Goal: Task Accomplishment & Management: Manage account settings

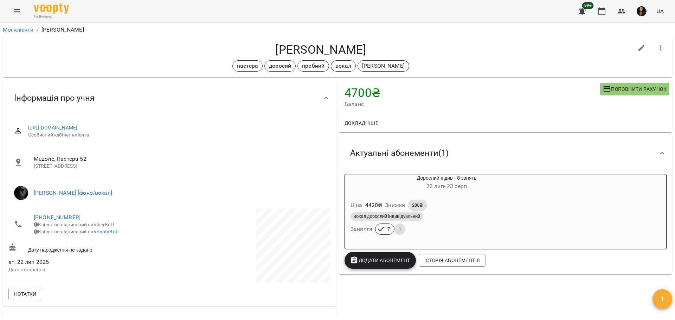
click at [21, 9] on button "Menu" at bounding box center [16, 11] width 17 height 17
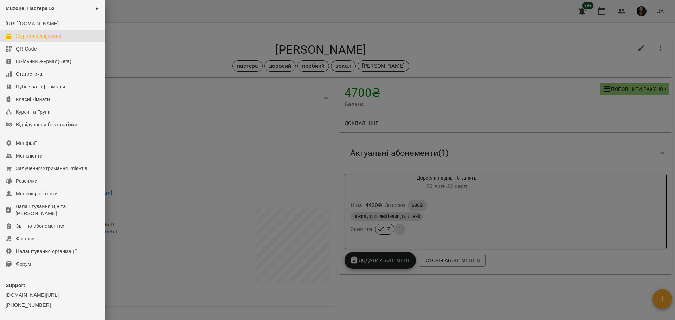
click at [37, 39] on link "Журнал відвідувань" at bounding box center [52, 36] width 105 height 13
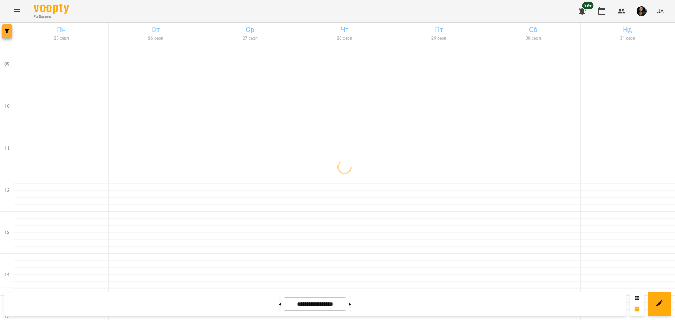
click at [7, 37] on button "button" at bounding box center [7, 31] width 10 height 14
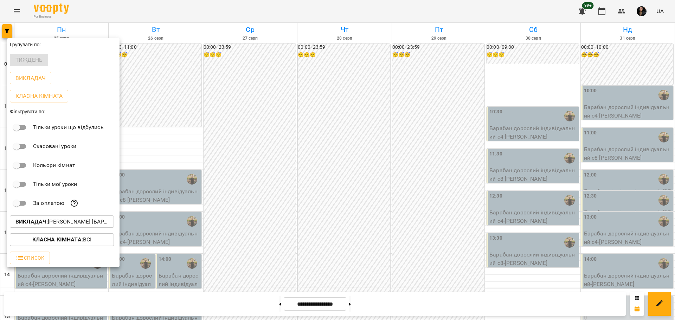
click at [89, 211] on p "Викладач : [PERSON_NAME] [барабани/перкусія]" at bounding box center [61, 222] width 93 height 8
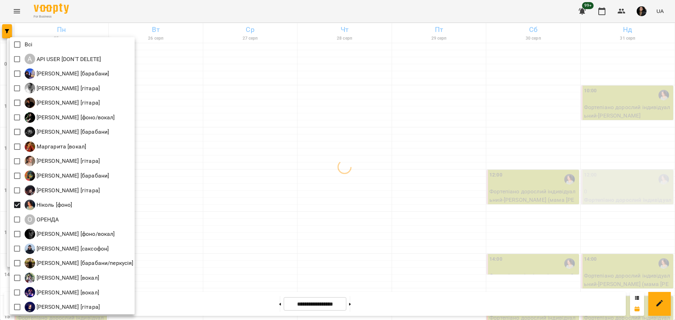
click at [254, 211] on div at bounding box center [337, 160] width 675 height 320
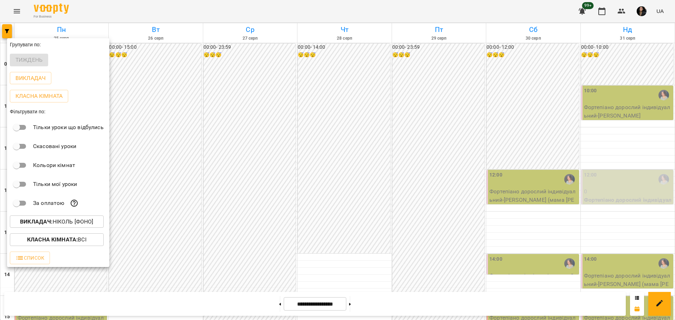
click at [270, 211] on div at bounding box center [337, 160] width 675 height 320
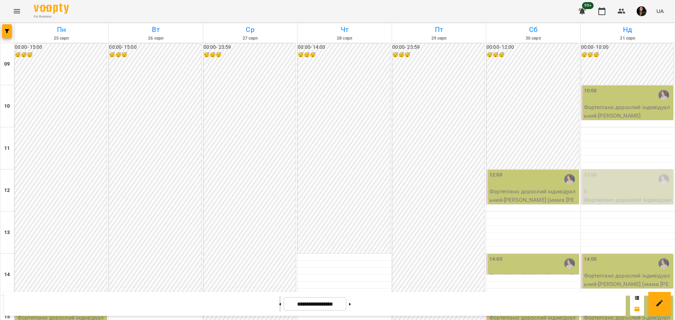
click at [279, 211] on button at bounding box center [280, 304] width 2 height 15
type input "**********"
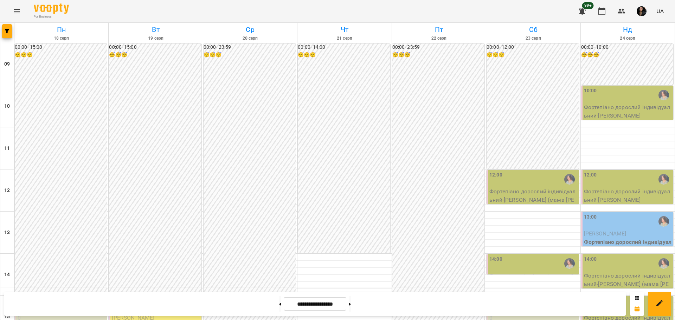
scroll to position [171, 0]
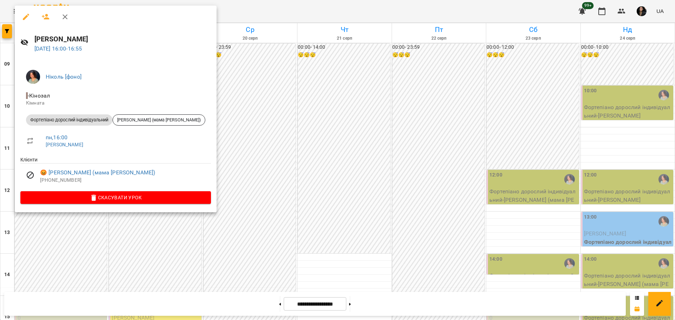
click at [256, 211] on div at bounding box center [337, 160] width 675 height 320
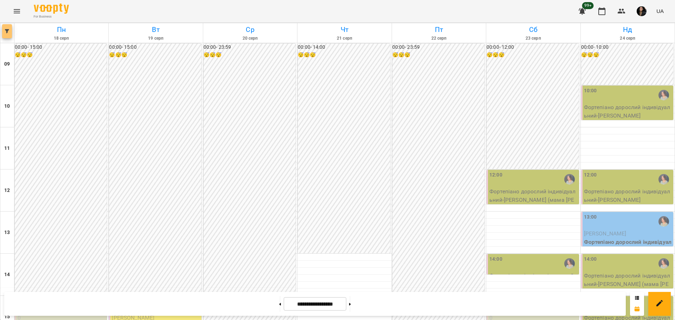
click at [11, 35] on button "button" at bounding box center [7, 31] width 10 height 14
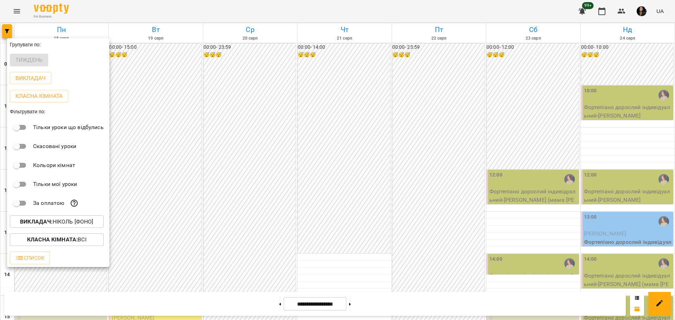
click at [88, 211] on p "Викладач : [PERSON_NAME] [фоно]" at bounding box center [56, 222] width 73 height 8
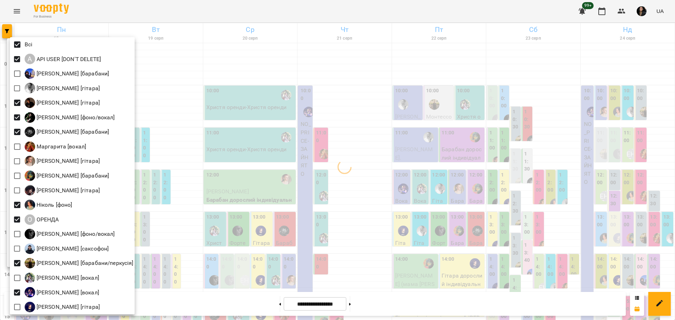
click at [228, 165] on div at bounding box center [337, 160] width 675 height 320
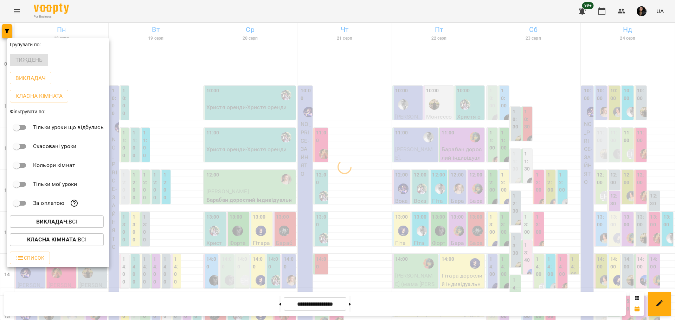
click at [60, 211] on b "Класна кімната :" at bounding box center [52, 240] width 51 height 7
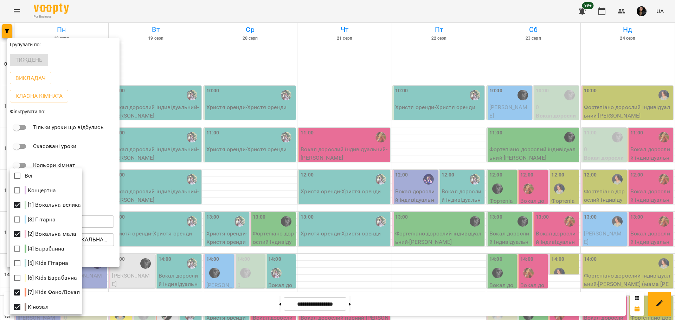
click at [234, 184] on div at bounding box center [337, 160] width 675 height 320
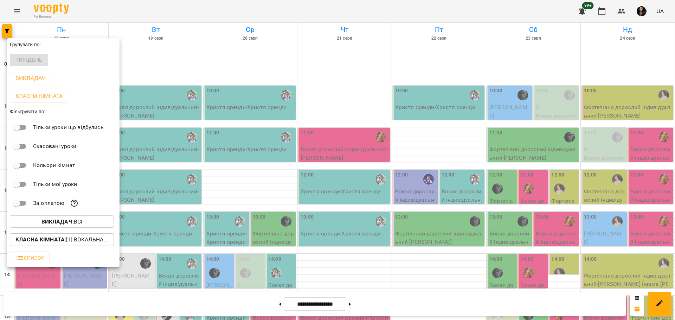
click at [213, 205] on div at bounding box center [337, 160] width 675 height 320
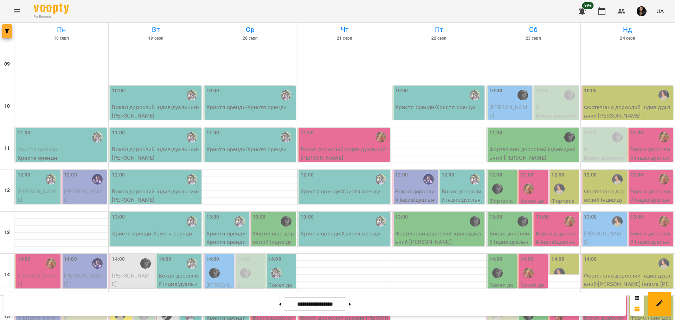
click at [5, 30] on icon "button" at bounding box center [7, 31] width 4 height 4
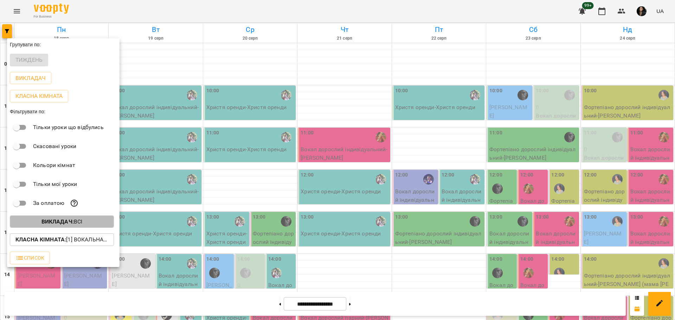
click at [79, 211] on p "Викладач : Всі" at bounding box center [61, 222] width 41 height 8
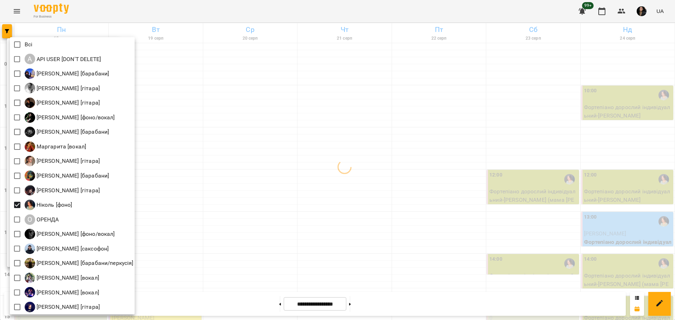
click at [229, 211] on div at bounding box center [337, 160] width 675 height 320
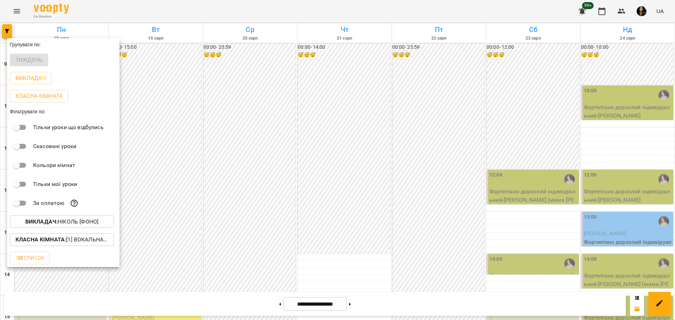
click at [259, 211] on div at bounding box center [337, 160] width 675 height 320
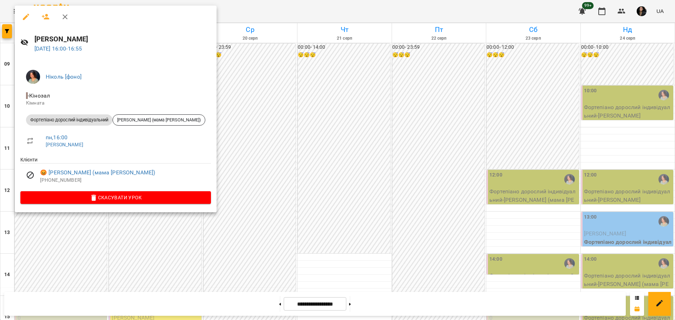
click at [265, 175] on div at bounding box center [337, 160] width 675 height 320
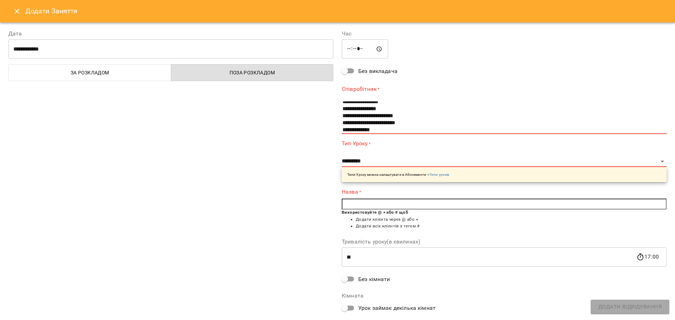
scroll to position [44, 0]
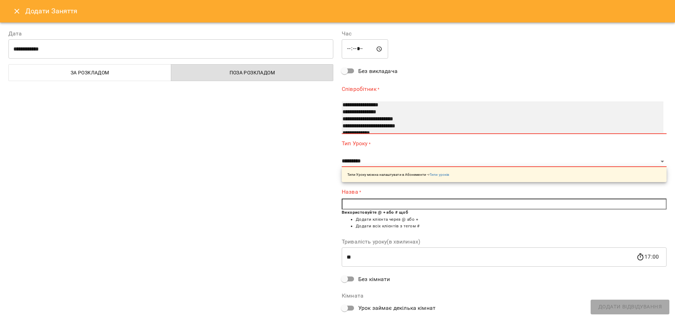
click at [358, 129] on option "**********" at bounding box center [495, 126] width 306 height 7
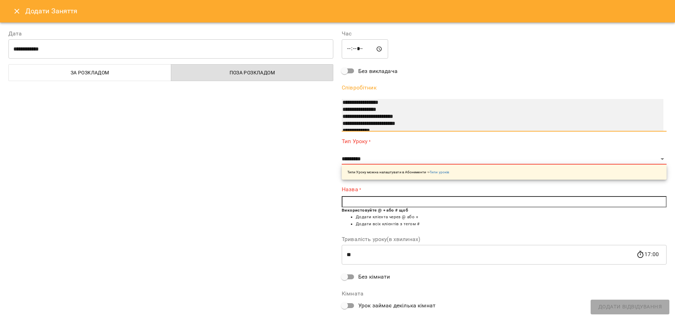
scroll to position [47, 0]
select select "**********"
click at [358, 128] on option "**********" at bounding box center [495, 128] width 306 height 7
select select "**********"
type input "**"
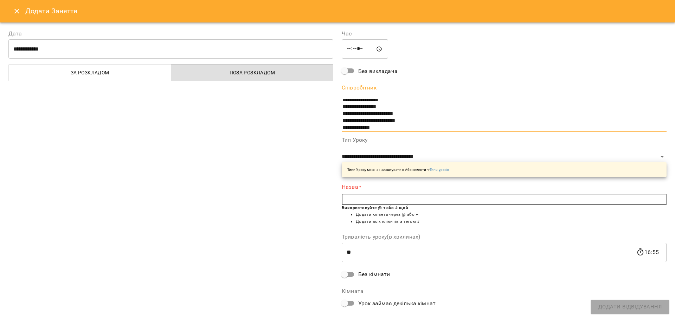
click at [383, 199] on input "text" at bounding box center [504, 199] width 325 height 11
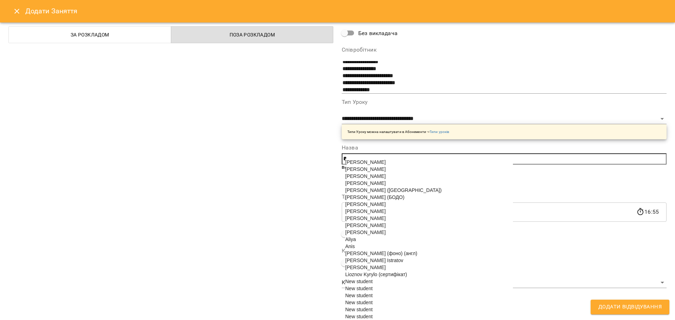
scroll to position [0, 0]
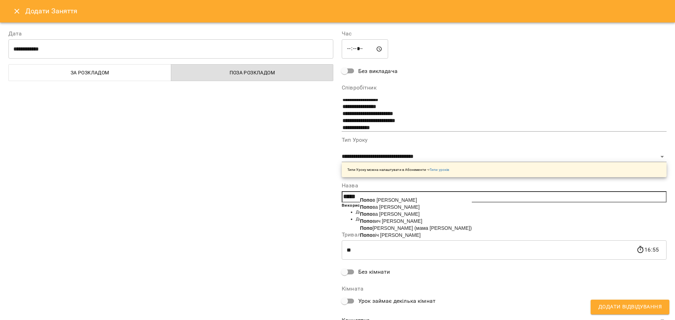
click at [401, 211] on span "Попо [PERSON_NAME] (мама [PERSON_NAME])" at bounding box center [416, 229] width 112 height 6
type input "**********"
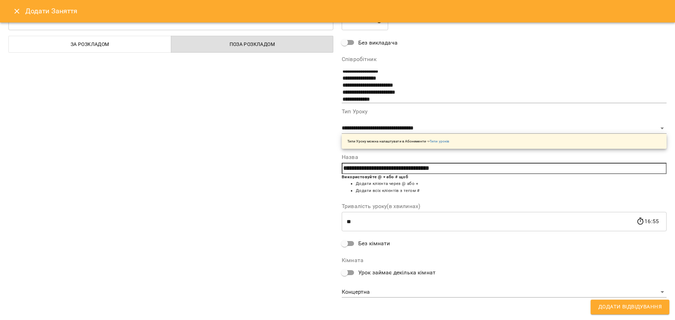
scroll to position [30, 0]
click at [368, 211] on body "For Business 99+ UA [DATE] [DATE] [DATE] [DATE] [DATE] [DATE] Нд [DATE] 10 11 1…" at bounding box center [337, 311] width 675 height 623
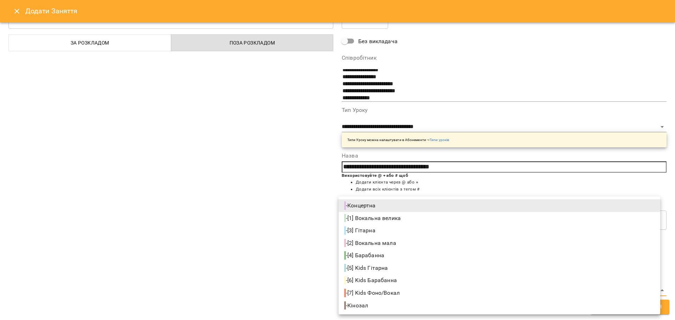
click at [387, 211] on li "- [3] Гітарна" at bounding box center [499, 231] width 322 height 13
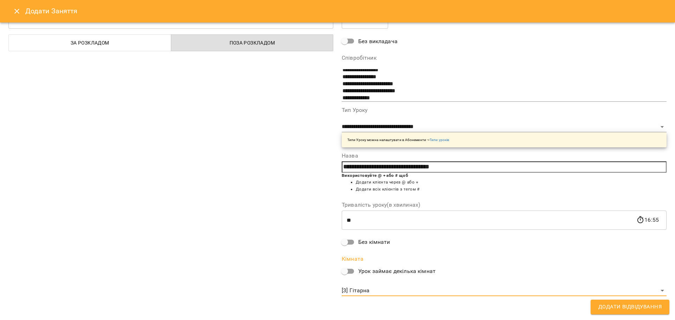
click at [354, 211] on body "For Business 99+ UA [DATE] [DATE] [DATE] [DATE] [DATE] [DATE] Нд [DATE] 10 11 1…" at bounding box center [337, 311] width 675 height 623
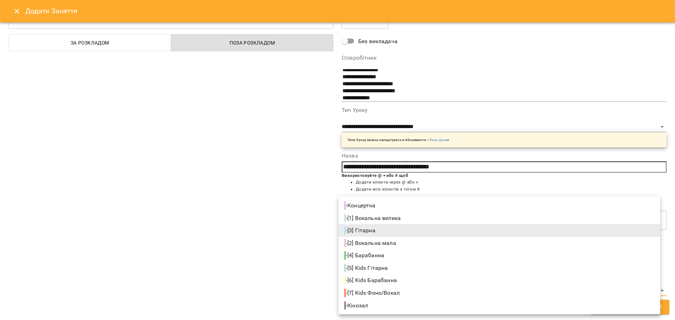
click at [381, 211] on span "- [2] Вокальна мала" at bounding box center [370, 243] width 53 height 8
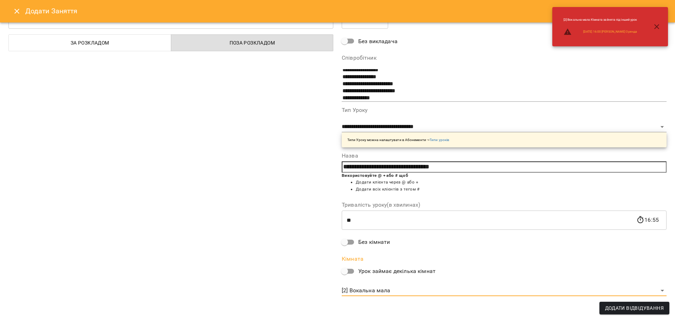
click at [370, 211] on body "For Business 99+ UA [DATE] [DATE] [DATE] [DATE] [DATE] [DATE] Нд [DATE] 10 11 1…" at bounding box center [337, 311] width 675 height 623
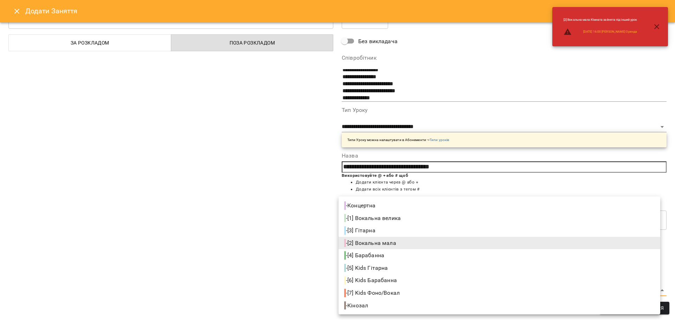
click at [386, 211] on span "- [7] Kids Фоно/Вокал" at bounding box center [372, 293] width 57 height 8
type input "**********"
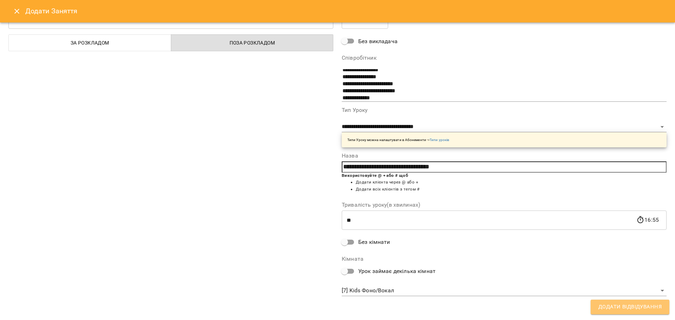
click at [401, 211] on span "Додати Відвідування" at bounding box center [629, 307] width 63 height 9
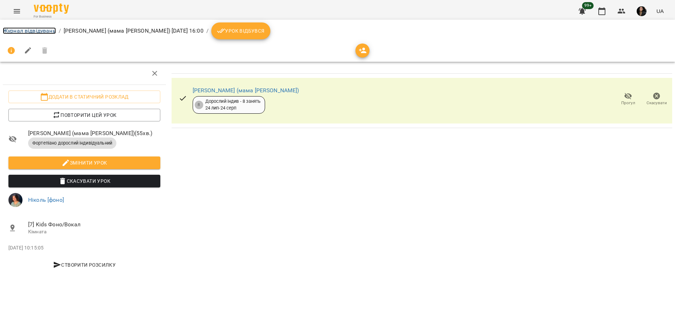
click at [37, 28] on link "Журнал відвідувань" at bounding box center [29, 30] width 53 height 7
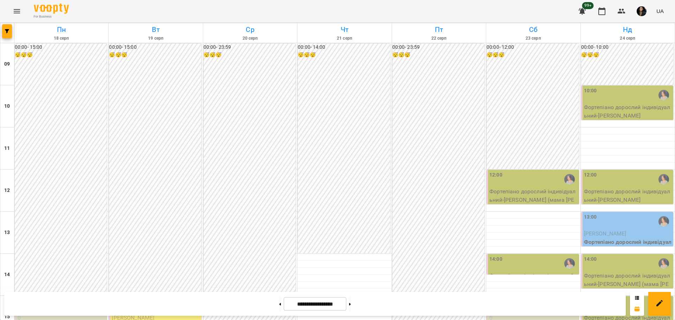
scroll to position [176, 0]
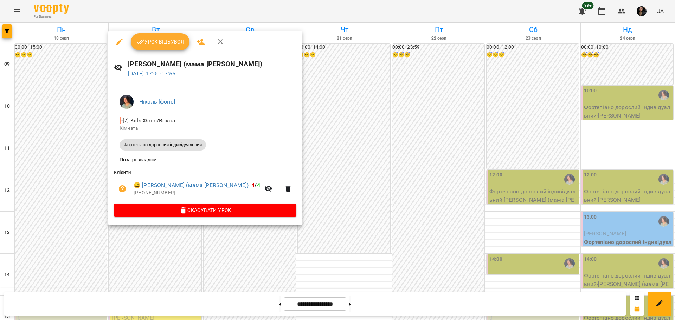
click at [234, 211] on div at bounding box center [337, 160] width 675 height 320
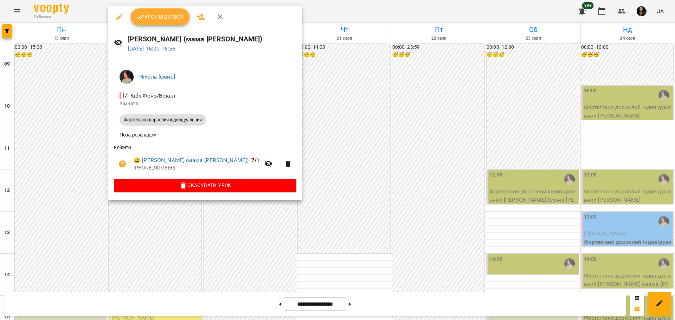
click at [253, 211] on div at bounding box center [337, 160] width 675 height 320
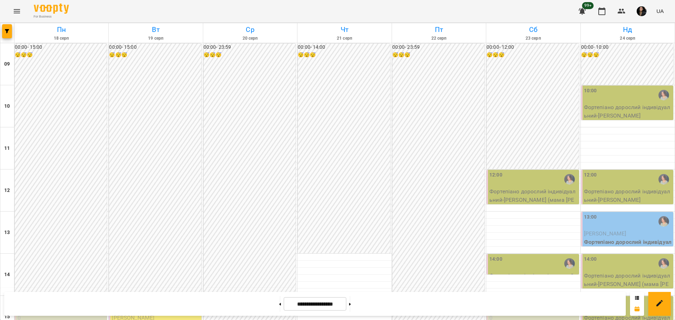
scroll to position [264, 0]
click at [5, 31] on icon "button" at bounding box center [7, 31] width 4 height 4
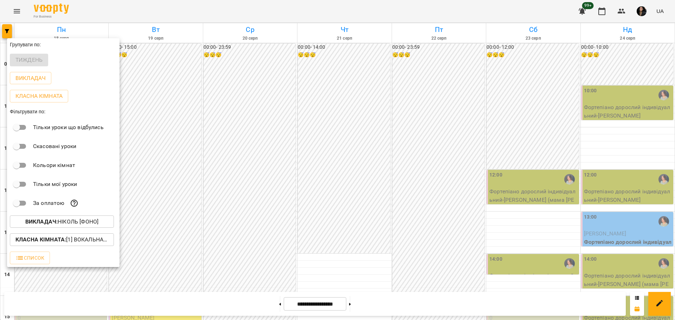
click at [80, 211] on p "Класна кімната : [1] Вокальна велика,[2] Вокальна мала,[7] Kids Фоно/Вокал,Кіно…" at bounding box center [61, 240] width 93 height 8
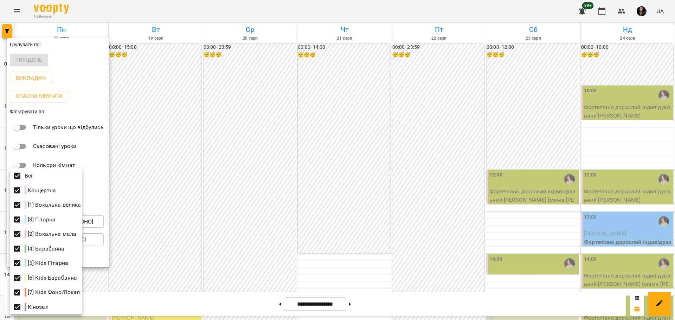
click at [240, 192] on div at bounding box center [337, 160] width 675 height 320
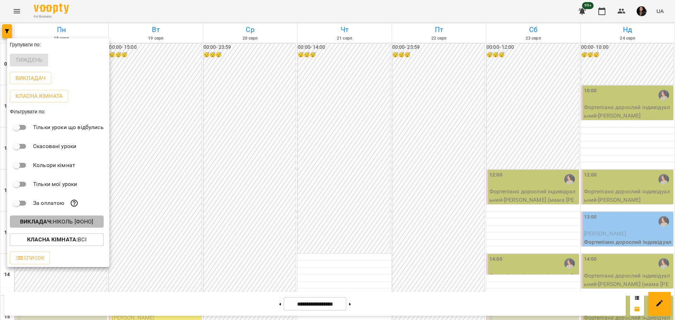
click at [71, 211] on button "Викладач : [PERSON_NAME] [фоно]" at bounding box center [57, 222] width 94 height 13
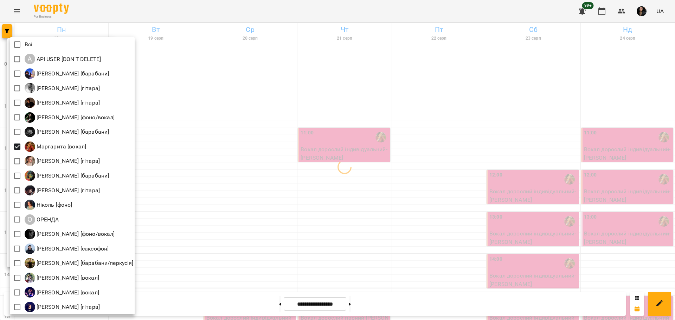
click at [371, 210] on div at bounding box center [337, 160] width 675 height 320
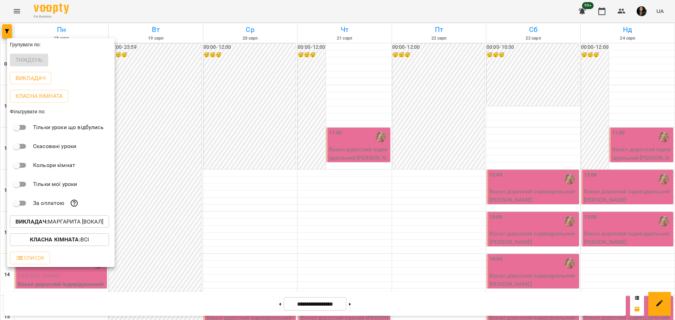
click at [343, 211] on div at bounding box center [337, 160] width 675 height 320
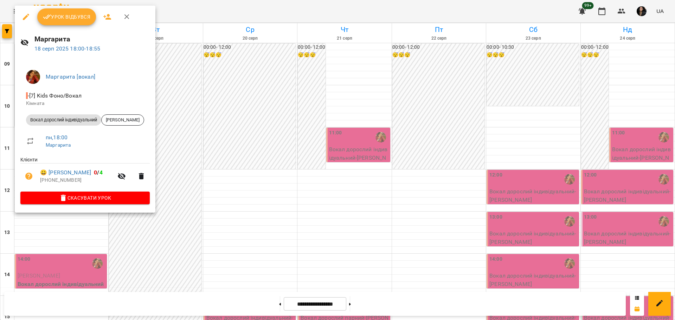
click at [195, 211] on div at bounding box center [337, 160] width 675 height 320
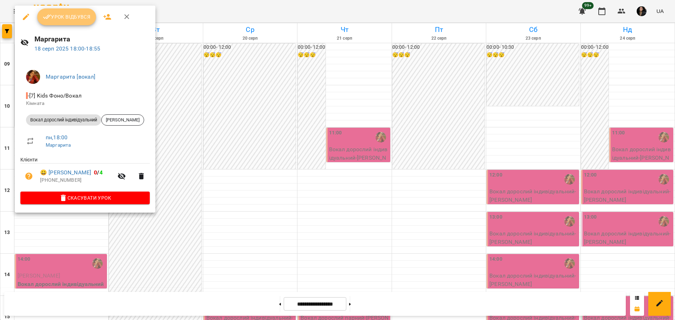
click at [63, 22] on button "Урок відбувся" at bounding box center [66, 16] width 59 height 17
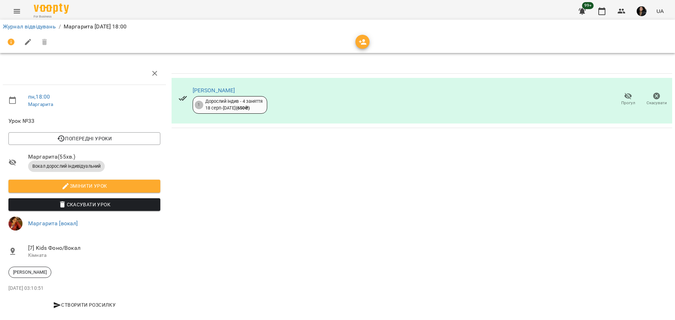
click at [401, 103] on span "Прогул" at bounding box center [628, 103] width 14 height 6
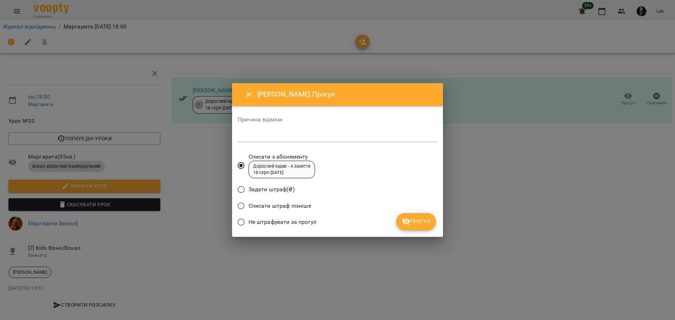
drag, startPoint x: 293, startPoint y: 220, endPoint x: 337, endPoint y: 229, distance: 44.9
click at [293, 211] on span "Не штрафувати за прогул" at bounding box center [282, 222] width 68 height 8
click at [401, 211] on button "Прогул" at bounding box center [416, 221] width 40 height 17
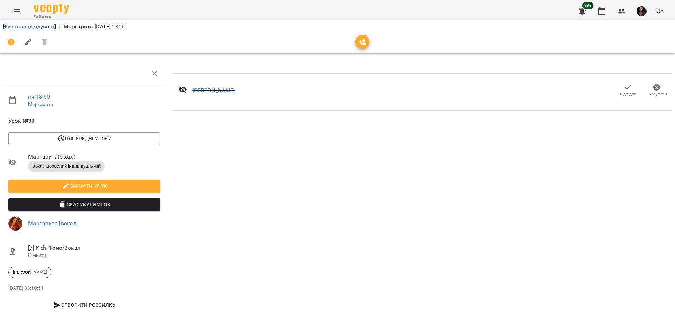
click at [24, 26] on link "Журнал відвідувань" at bounding box center [29, 26] width 53 height 7
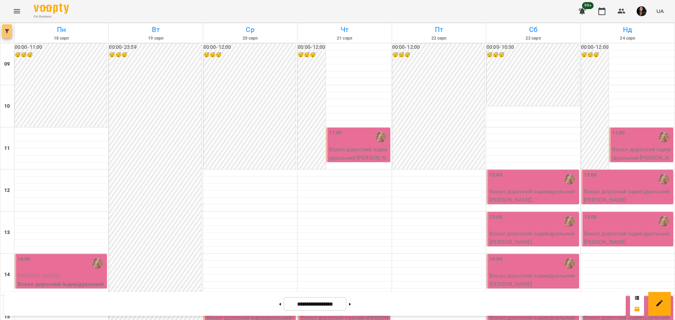
click at [7, 28] on button "button" at bounding box center [7, 31] width 10 height 14
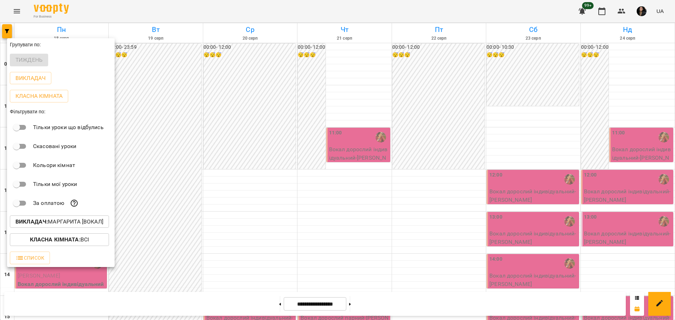
click at [39, 211] on b "Викладач :" at bounding box center [31, 222] width 32 height 7
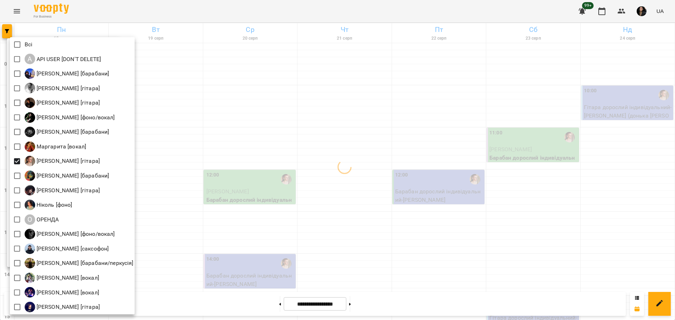
click at [351, 183] on div at bounding box center [337, 160] width 675 height 320
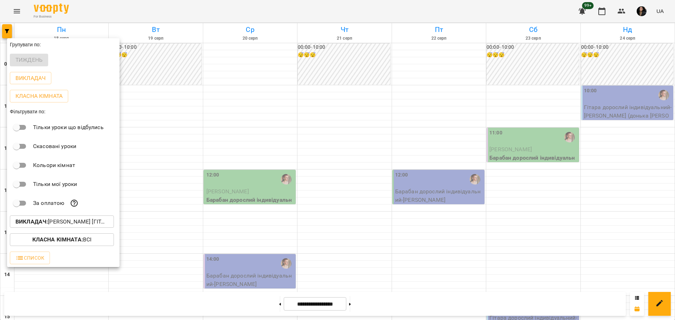
click at [260, 211] on div at bounding box center [337, 160] width 675 height 320
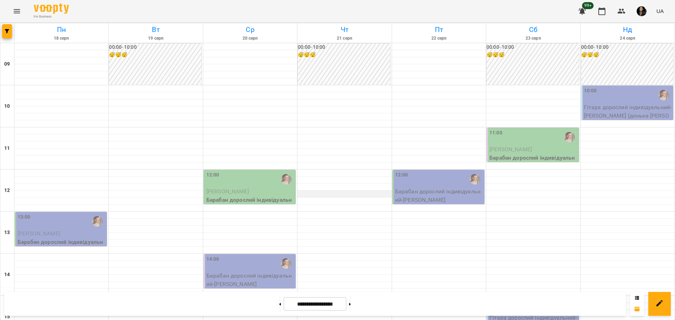
scroll to position [132, 0]
click at [250, 211] on div "14:00" at bounding box center [250, 264] width 88 height 16
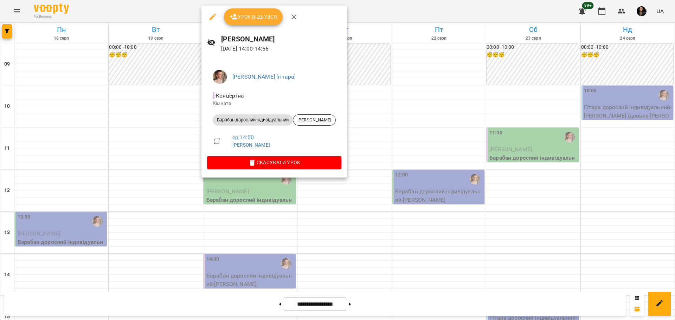
drag, startPoint x: 255, startPoint y: 12, endPoint x: 269, endPoint y: 21, distance: 16.5
click at [255, 12] on button "Урок відбувся" at bounding box center [253, 16] width 59 height 17
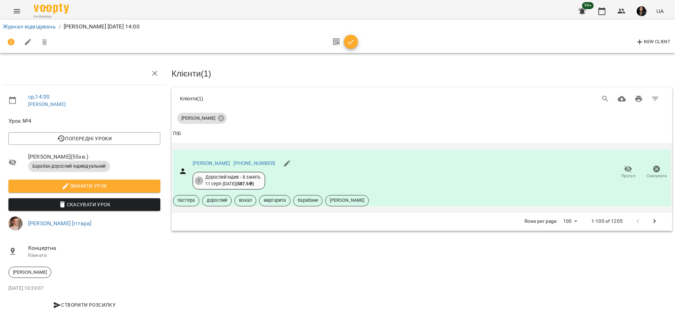
click at [401, 174] on span "Прогул" at bounding box center [628, 176] width 14 height 6
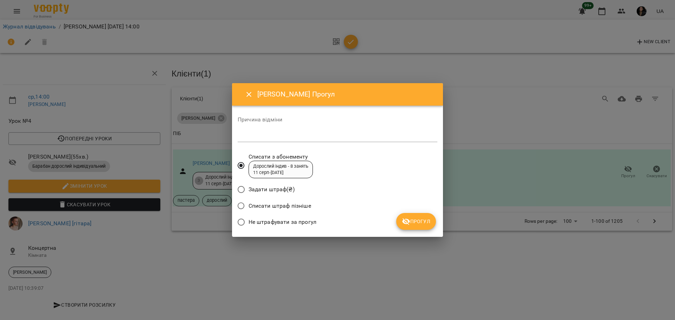
click at [285, 211] on label "Не штрафувати за прогул" at bounding box center [275, 222] width 83 height 15
click at [401, 211] on span "Прогул" at bounding box center [416, 222] width 28 height 8
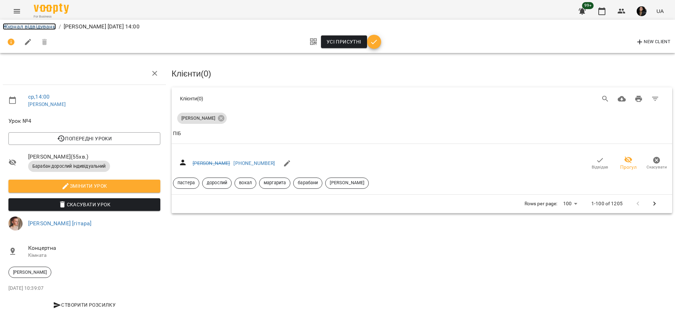
click at [21, 27] on link "Журнал відвідувань" at bounding box center [29, 26] width 53 height 7
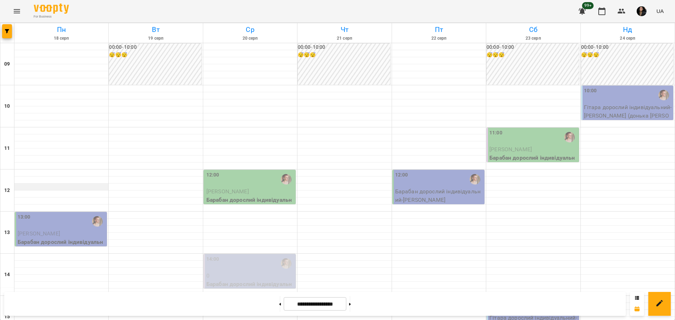
scroll to position [88, 0]
click at [67, 211] on p "[PERSON_NAME]" at bounding box center [62, 234] width 88 height 8
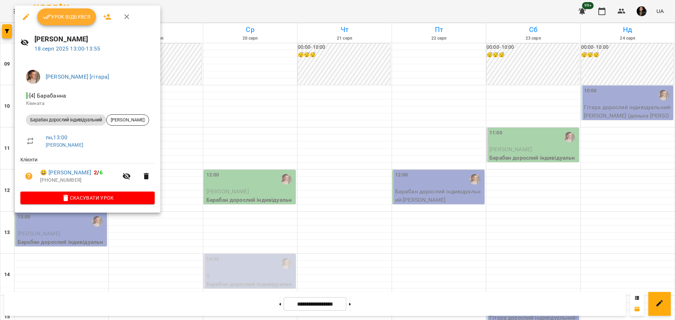
click at [70, 12] on button "Урок відбувся" at bounding box center [66, 16] width 59 height 17
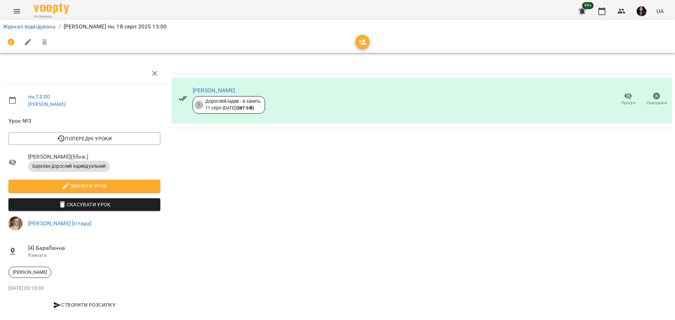
click at [401, 95] on icon "button" at bounding box center [628, 96] width 8 height 7
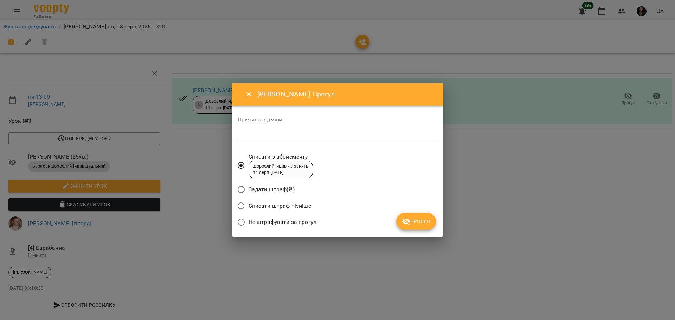
click at [401, 211] on span "Прогул" at bounding box center [416, 222] width 28 height 8
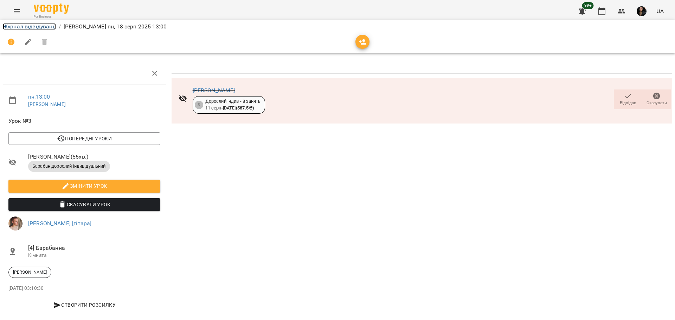
click at [42, 27] on link "Журнал відвідувань" at bounding box center [29, 26] width 53 height 7
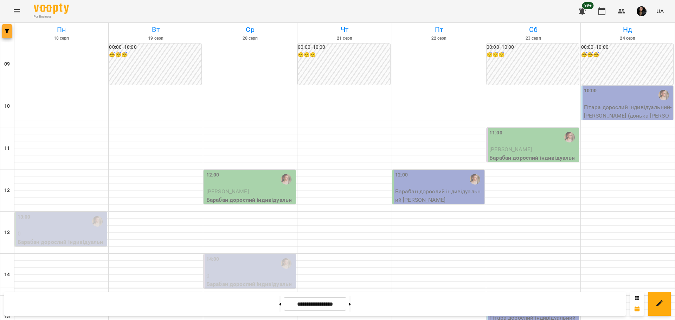
click at [5, 31] on icon "button" at bounding box center [7, 31] width 4 height 4
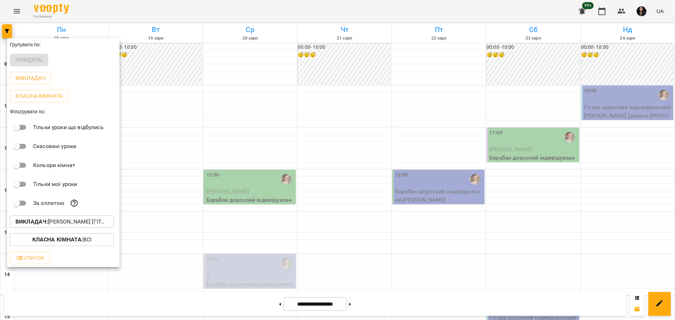
click at [66, 211] on button "Викладач : [PERSON_NAME] [гітара]" at bounding box center [62, 222] width 104 height 13
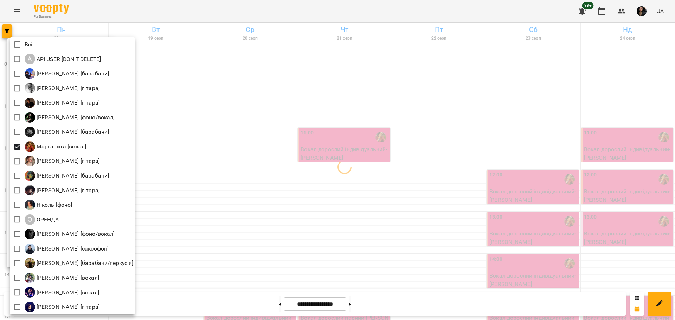
click at [349, 211] on div at bounding box center [337, 160] width 675 height 320
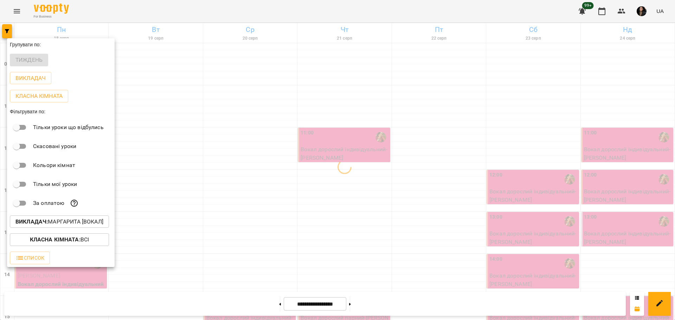
click at [293, 211] on div at bounding box center [337, 160] width 675 height 320
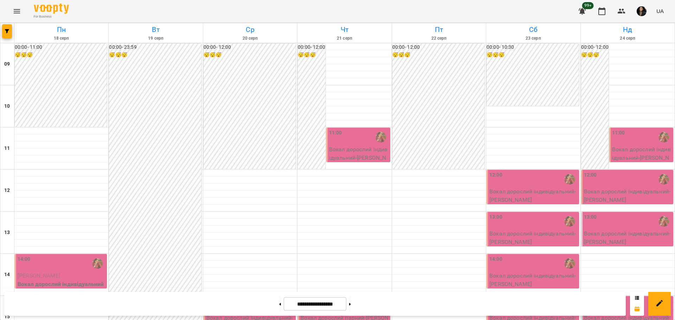
scroll to position [220, 0]
click at [263, 211] on p "Вокал дорослий індивідуальний - [PERSON_NAME]" at bounding box center [250, 322] width 88 height 17
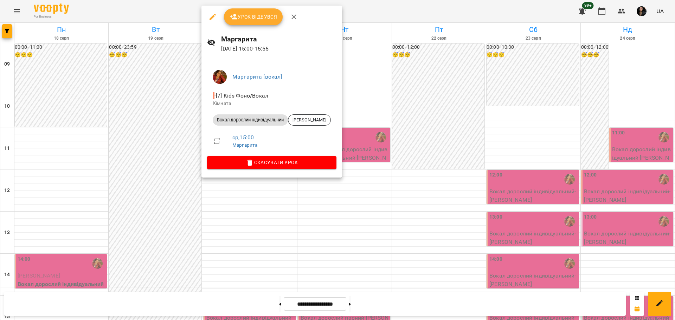
click at [251, 18] on span "Урок відбувся" at bounding box center [253, 17] width 48 height 8
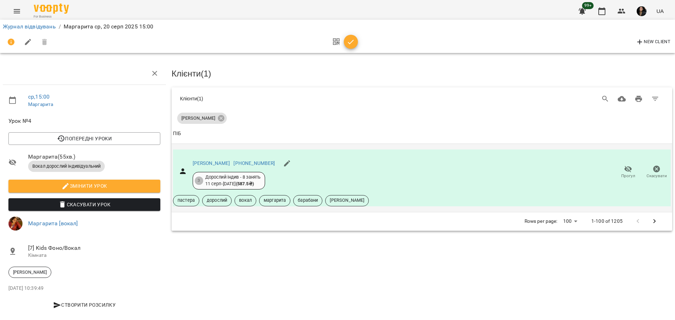
click at [401, 171] on icon "button" at bounding box center [628, 169] width 8 height 8
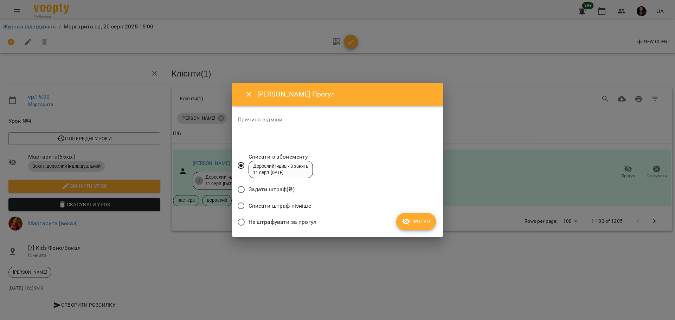
click at [262, 211] on span "Не штрафувати за прогул" at bounding box center [282, 222] width 68 height 8
click at [401, 211] on span "Прогул" at bounding box center [416, 222] width 28 height 8
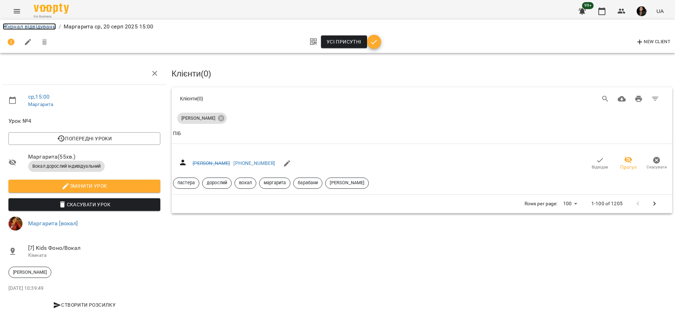
click at [49, 29] on link "Журнал відвідувань" at bounding box center [29, 26] width 53 height 7
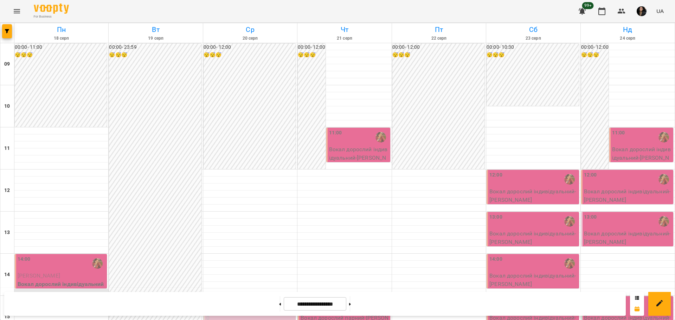
scroll to position [88, 0]
click at [42, 211] on span "[PERSON_NAME]" at bounding box center [39, 276] width 43 height 7
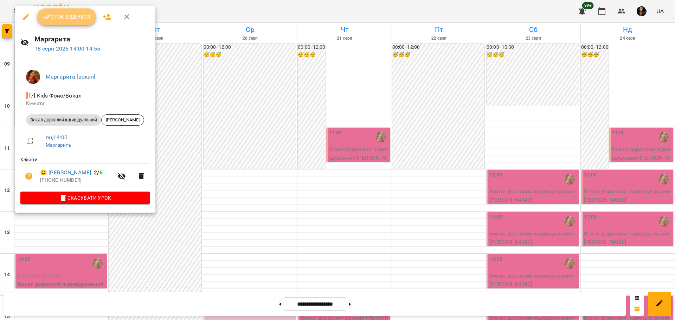
click at [79, 18] on span "Урок відбувся" at bounding box center [67, 17] width 48 height 8
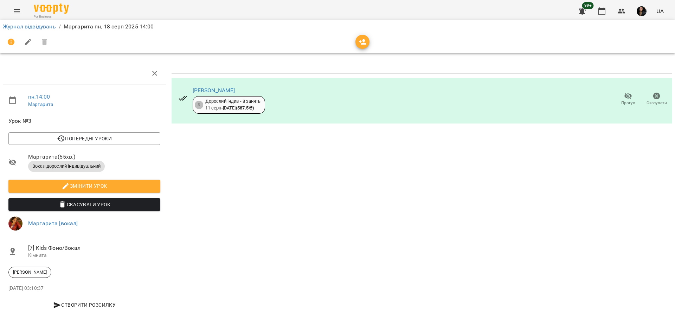
click at [401, 103] on span "Прогул" at bounding box center [628, 103] width 14 height 6
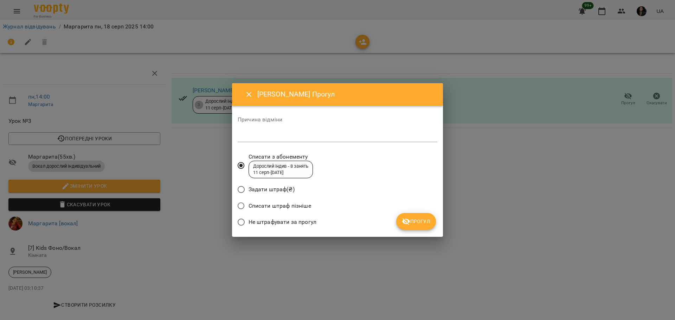
click at [401, 211] on span "Прогул" at bounding box center [416, 222] width 28 height 8
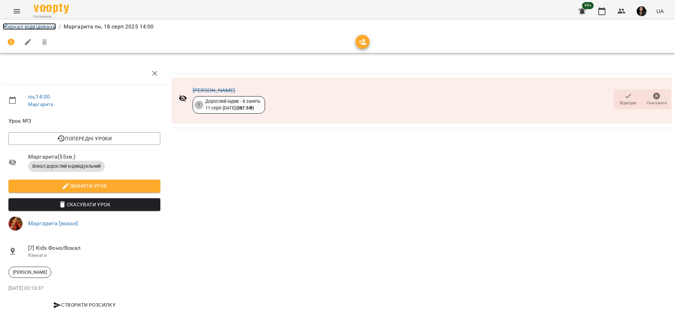
click at [34, 28] on link "Журнал відвідувань" at bounding box center [29, 26] width 53 height 7
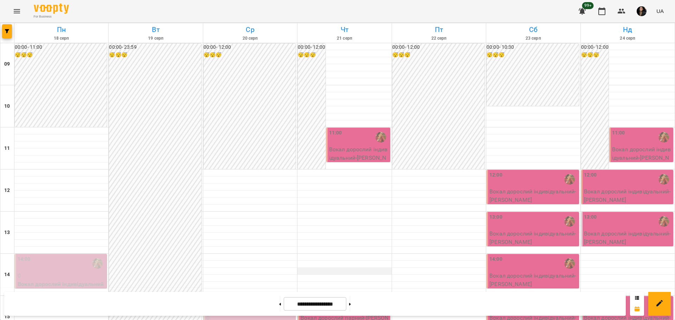
scroll to position [220, 0]
click at [8, 30] on icon "button" at bounding box center [7, 31] width 4 height 4
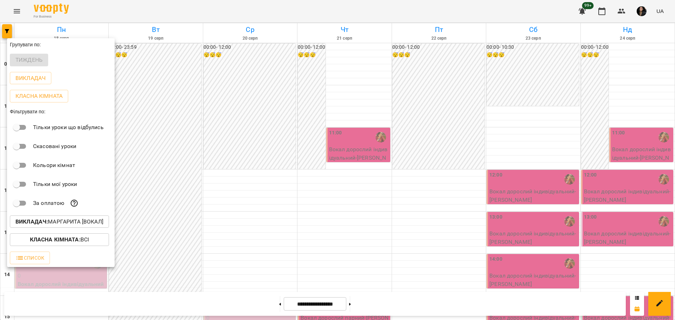
click at [80, 211] on p "Викладач : [PERSON_NAME] [вокал]" at bounding box center [59, 222] width 88 height 8
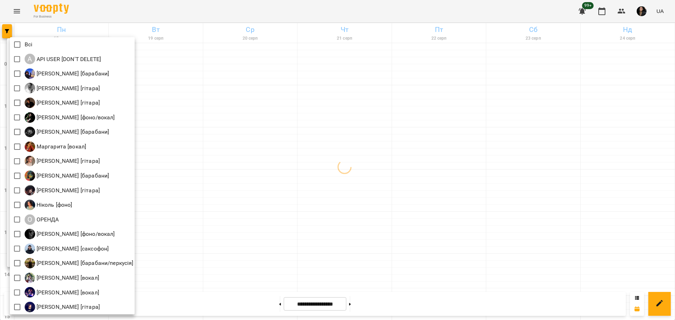
click at [401, 45] on div at bounding box center [337, 160] width 675 height 320
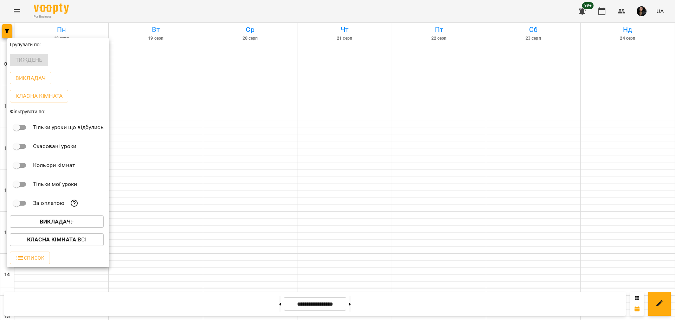
click at [56, 211] on b "Викладач :" at bounding box center [56, 222] width 32 height 7
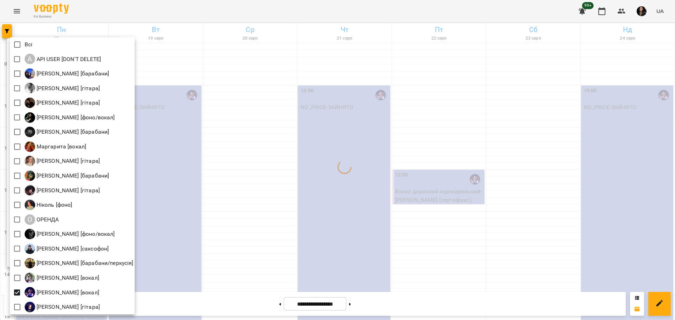
click at [362, 211] on div at bounding box center [337, 160] width 675 height 320
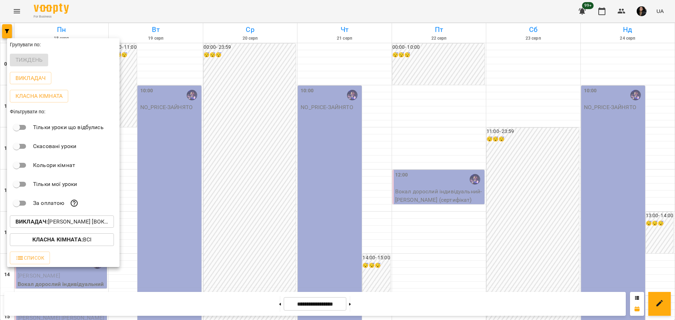
click at [401, 208] on div at bounding box center [337, 160] width 675 height 320
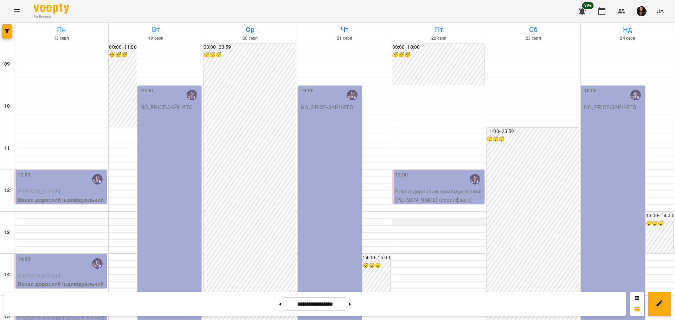
scroll to position [44, 0]
click at [6, 33] on button "button" at bounding box center [7, 31] width 10 height 14
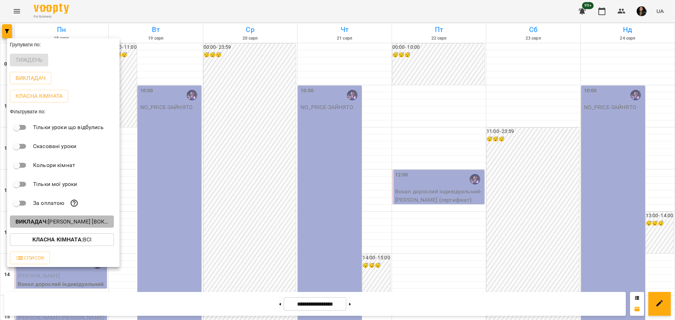
click at [73, 211] on p "Викладач : [PERSON_NAME] [вокал]" at bounding box center [61, 222] width 93 height 8
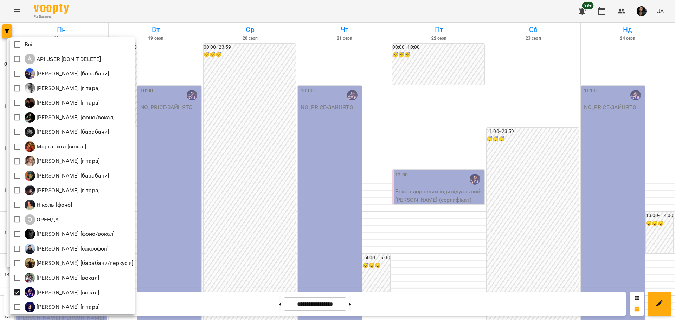
click at [351, 211] on div at bounding box center [337, 160] width 675 height 320
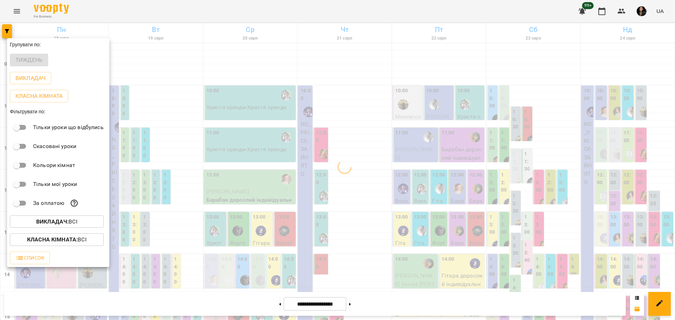
click at [72, 211] on b "Класна кімната :" at bounding box center [52, 240] width 51 height 7
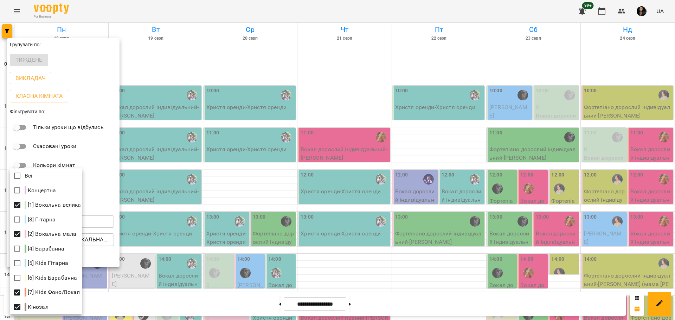
click at [401, 210] on div at bounding box center [337, 160] width 675 height 320
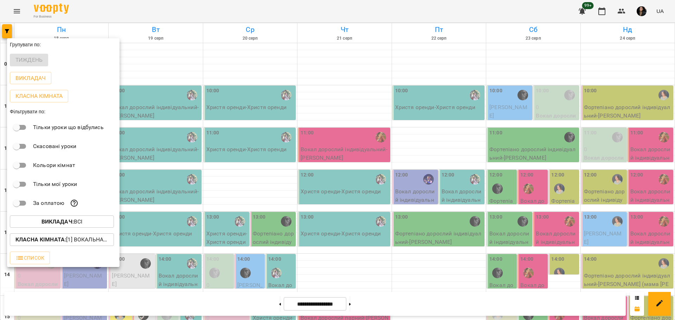
click at [401, 211] on div at bounding box center [337, 160] width 675 height 320
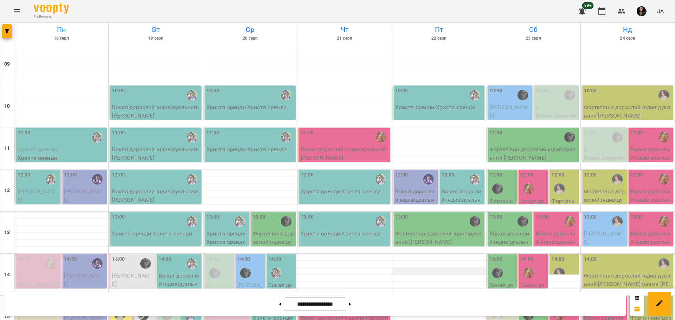
scroll to position [0, 0]
click at [9, 31] on span "button" at bounding box center [7, 31] width 10 height 4
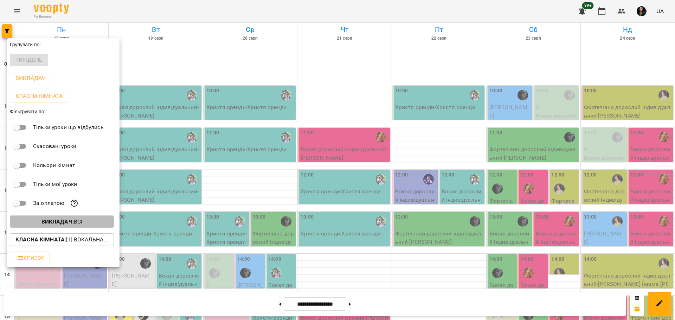
click at [80, 211] on button "Викладач : Всі" at bounding box center [62, 222] width 104 height 13
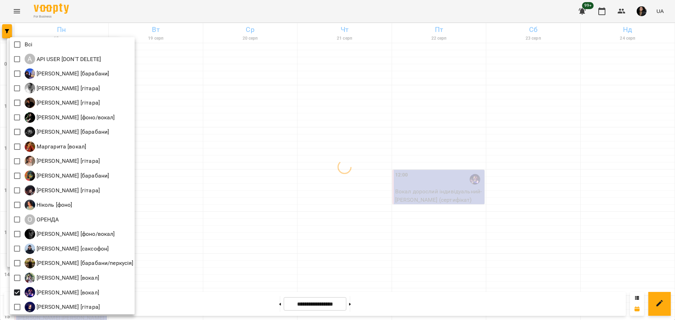
click at [401, 211] on div at bounding box center [337, 160] width 675 height 320
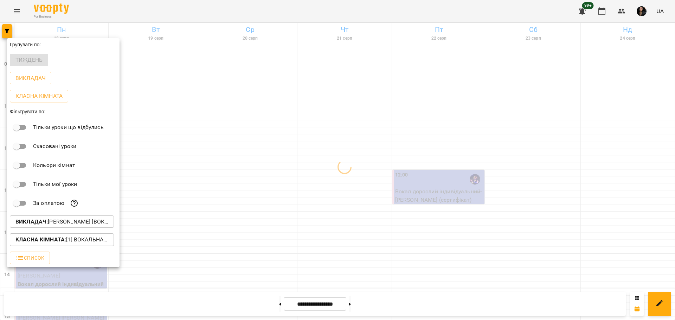
click at [401, 211] on div at bounding box center [337, 160] width 675 height 320
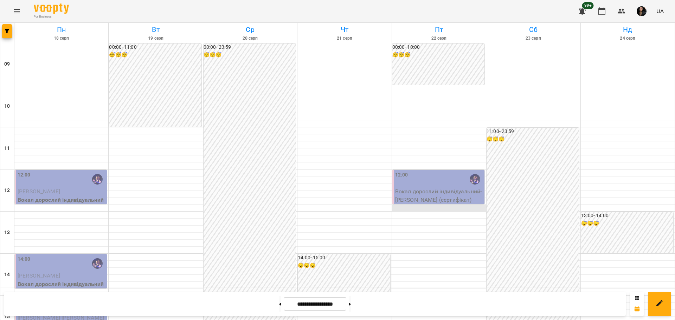
scroll to position [220, 0]
